Goal: Task Accomplishment & Management: Use online tool/utility

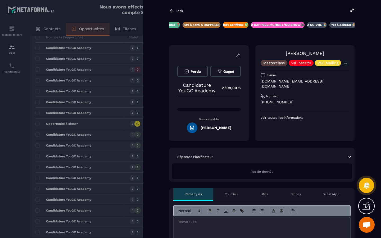
click at [171, 8] on div "Back" at bounding box center [261, 11] width 185 height 6
click at [171, 11] on icon at bounding box center [171, 10] width 5 height 5
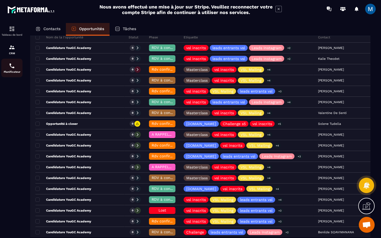
click at [8, 66] on div "Planificateur" at bounding box center [11, 68] width 21 height 11
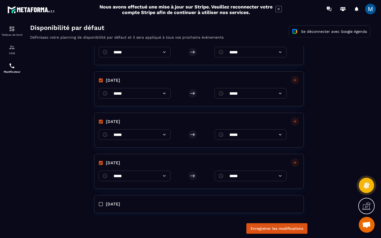
scroll to position [91, 0]
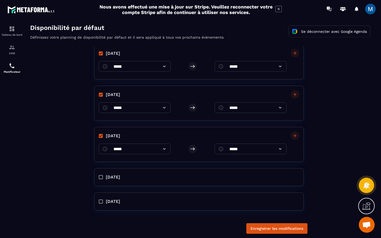
click at [278, 149] on icon at bounding box center [279, 148] width 5 height 5
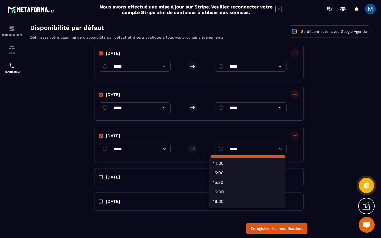
scroll to position [270, 0]
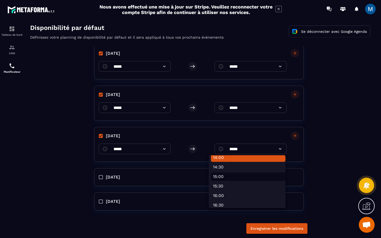
click at [251, 175] on li "15:00" at bounding box center [248, 176] width 75 height 8
type input "*****"
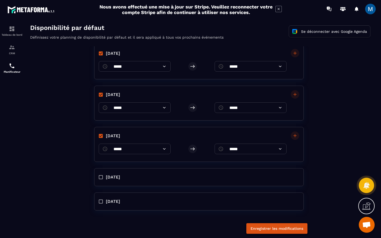
click at [291, 230] on button "Enregistrer les modifications" at bounding box center [276, 228] width 61 height 11
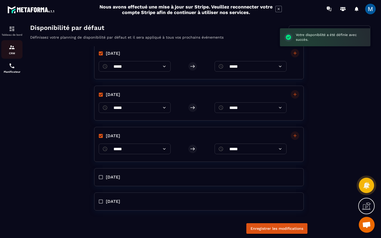
click at [11, 50] on img at bounding box center [12, 47] width 6 height 6
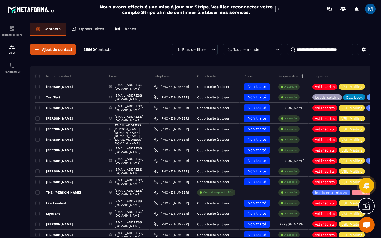
click at [93, 29] on p "Opportunités" at bounding box center [91, 28] width 25 height 5
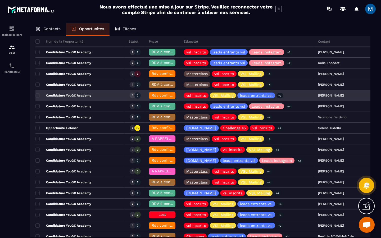
scroll to position [74, 0]
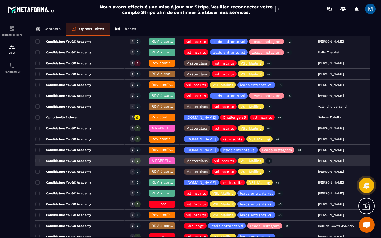
click at [90, 161] on p "Candidature YouGC Academy" at bounding box center [63, 161] width 56 height 4
